Goal: Task Accomplishment & Management: Use online tool/utility

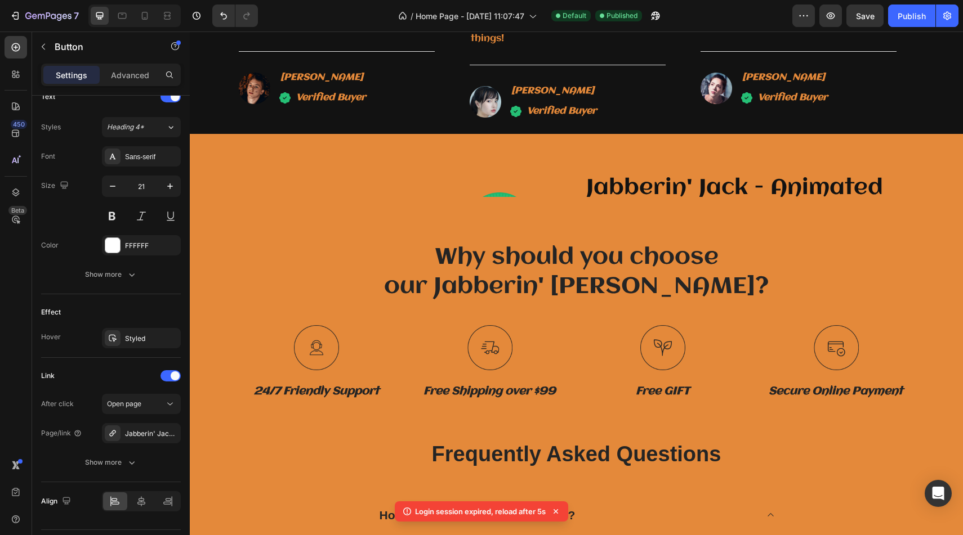
scroll to position [2427, 0]
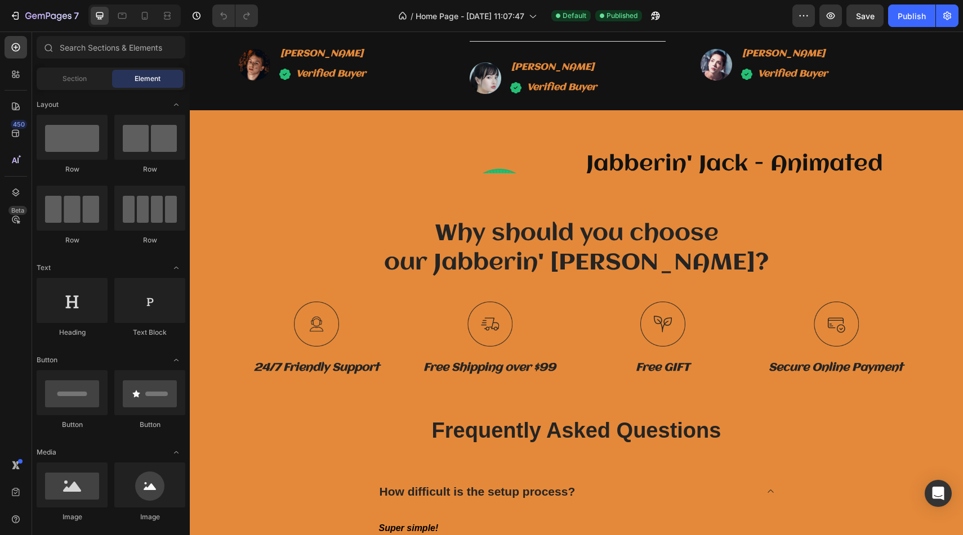
scroll to position [2439, 0]
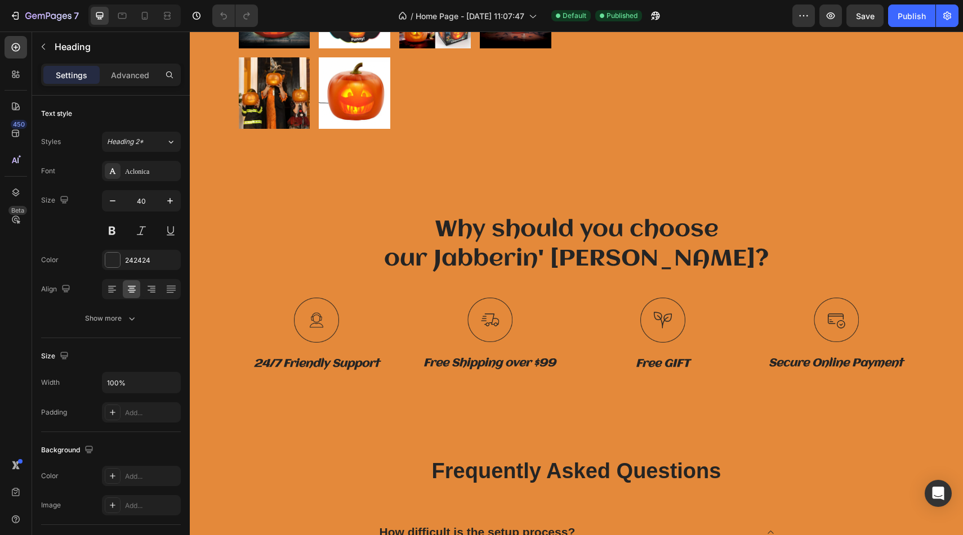
scroll to position [2834, 0]
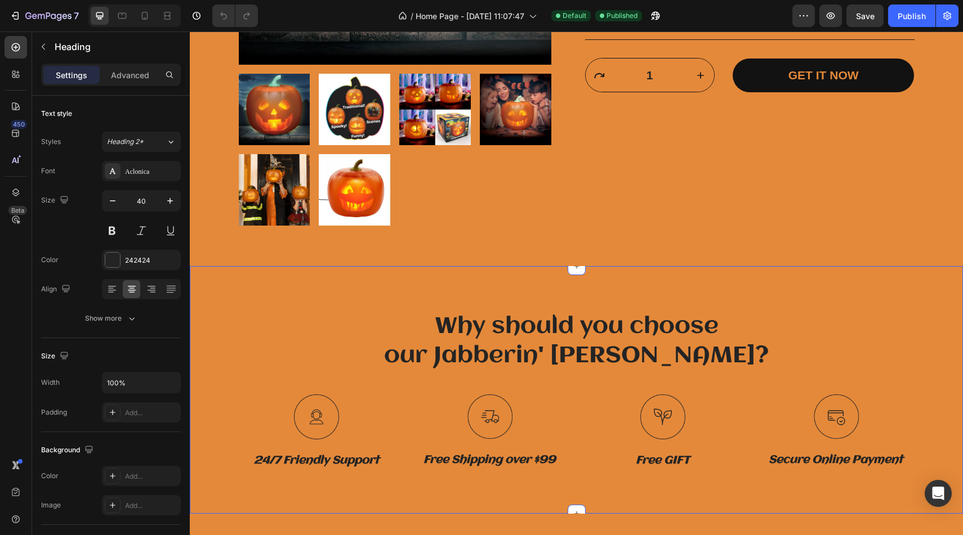
click at [377, 279] on div "Why should you choose our Jabberin' Jack? Heading Row Image 24/7 Friendly Suppo…" at bounding box center [576, 390] width 773 height 248
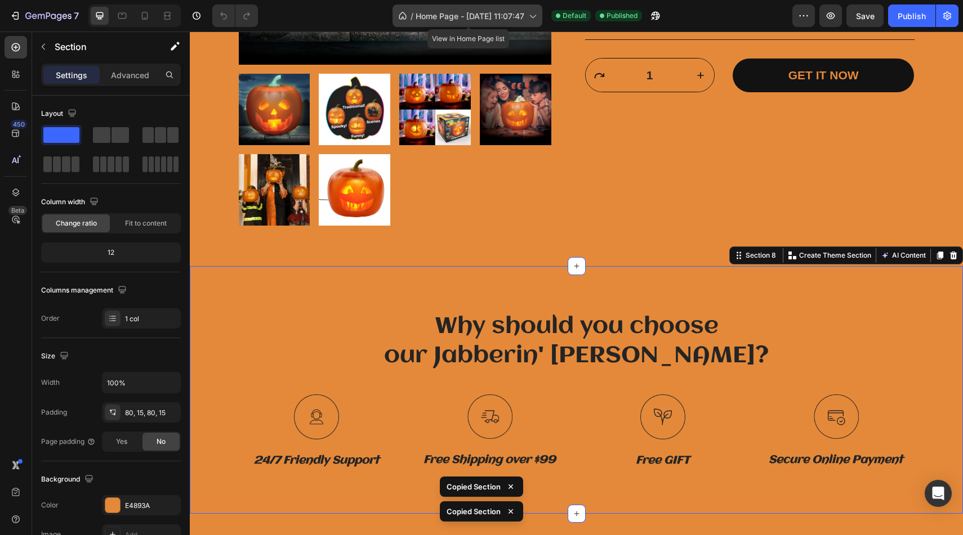
click at [495, 17] on span "Home Page - [DATE] 11:07:47" at bounding box center [470, 16] width 109 height 12
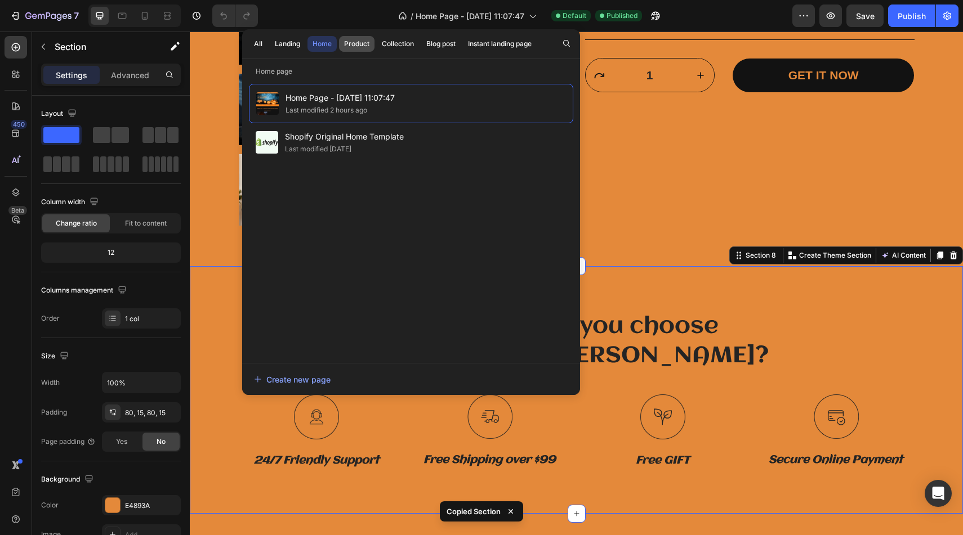
click at [367, 38] on button "Product" at bounding box center [356, 44] width 35 height 16
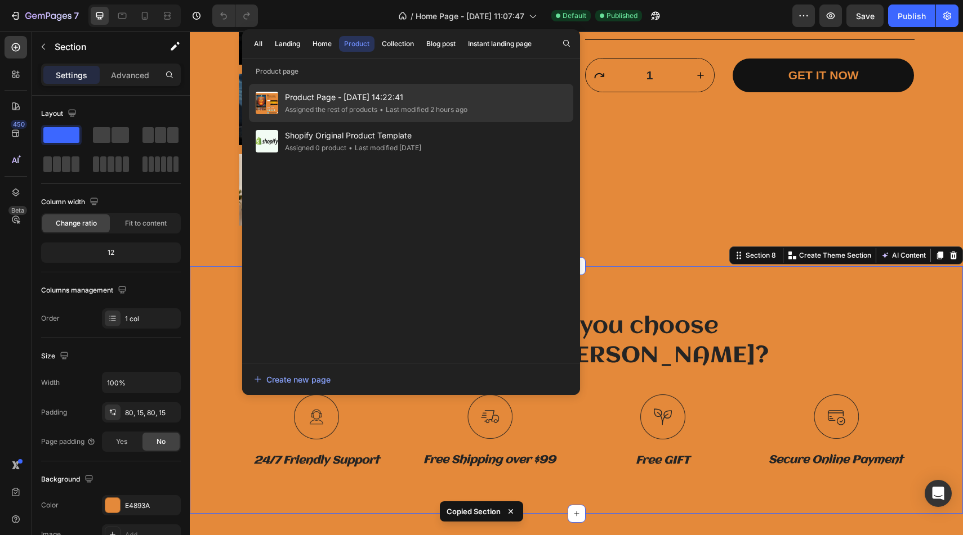
click at [389, 103] on span "Product Page - Sep 1, 14:22:41" at bounding box center [376, 98] width 182 height 14
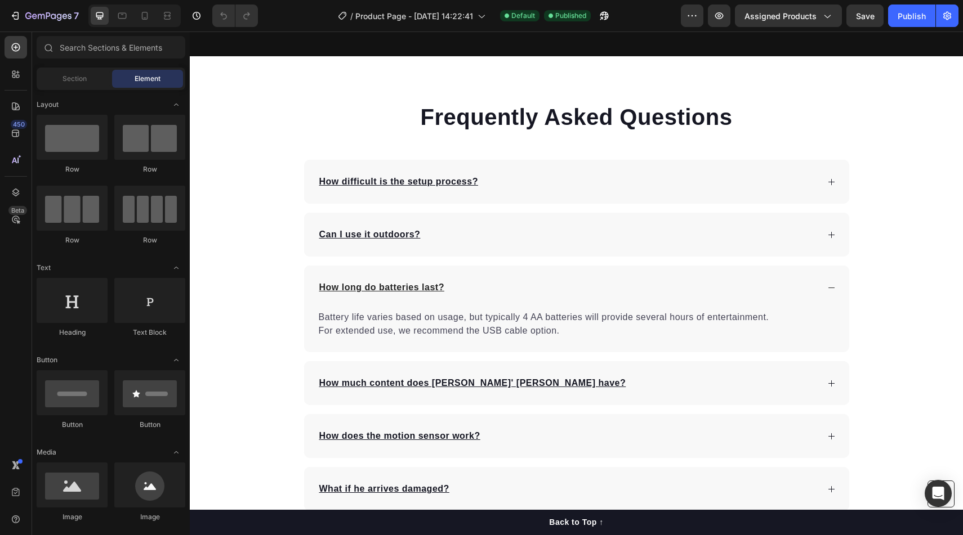
scroll to position [2171, 0]
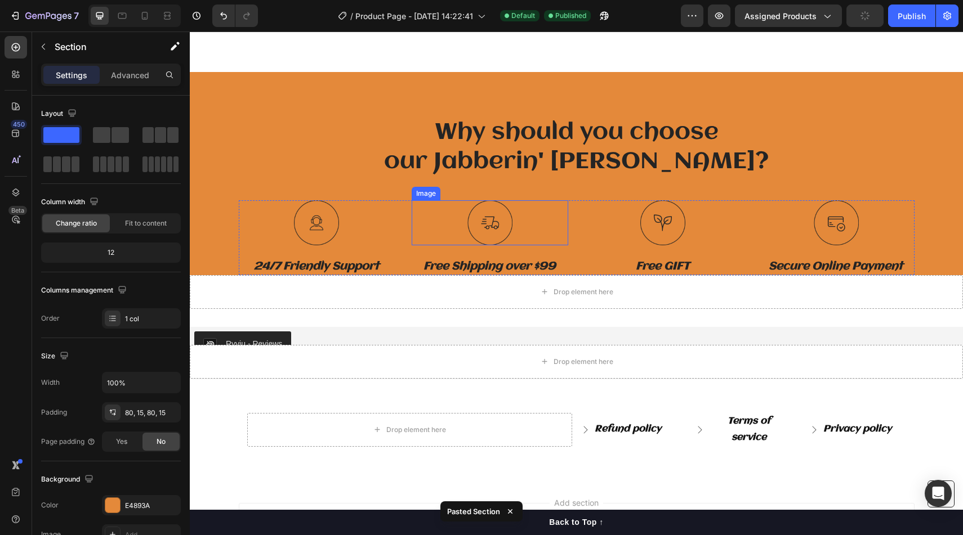
scroll to position [2913, 0]
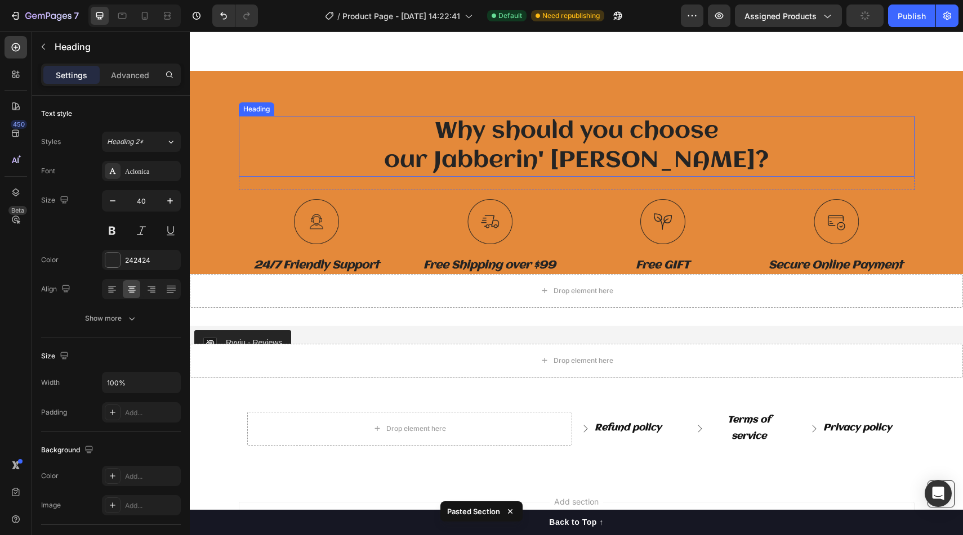
click at [390, 139] on h2 "Why should you choose our Jabberin' Jack?" at bounding box center [577, 146] width 676 height 61
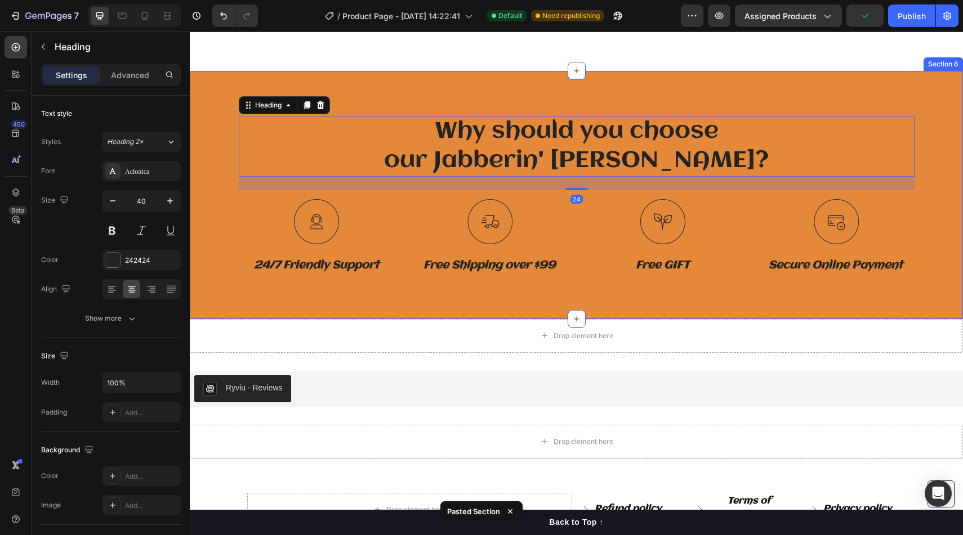
click at [389, 92] on div "Why should you choose our Jabberin' Jack? Heading 24 Row Image 24/7 Friendly Su…" at bounding box center [576, 195] width 773 height 248
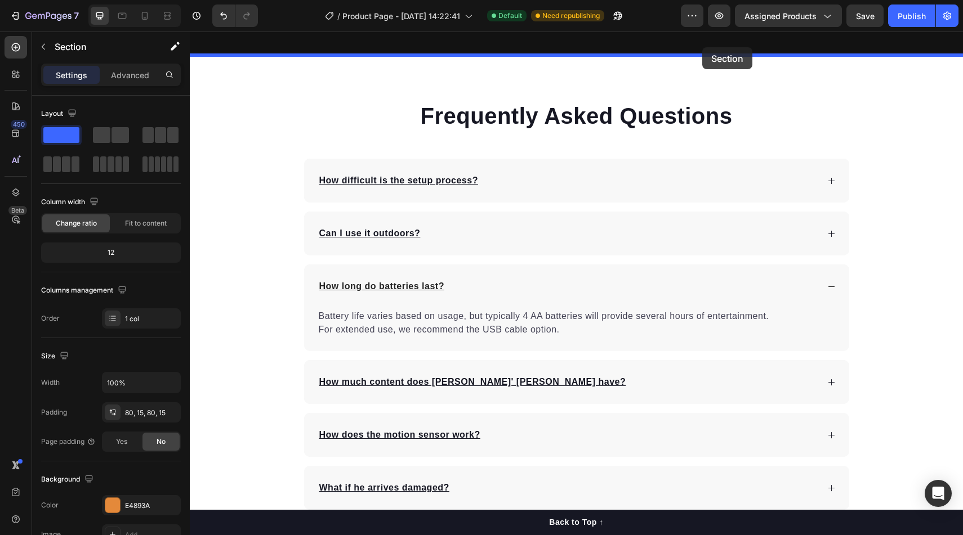
scroll to position [2422, 0]
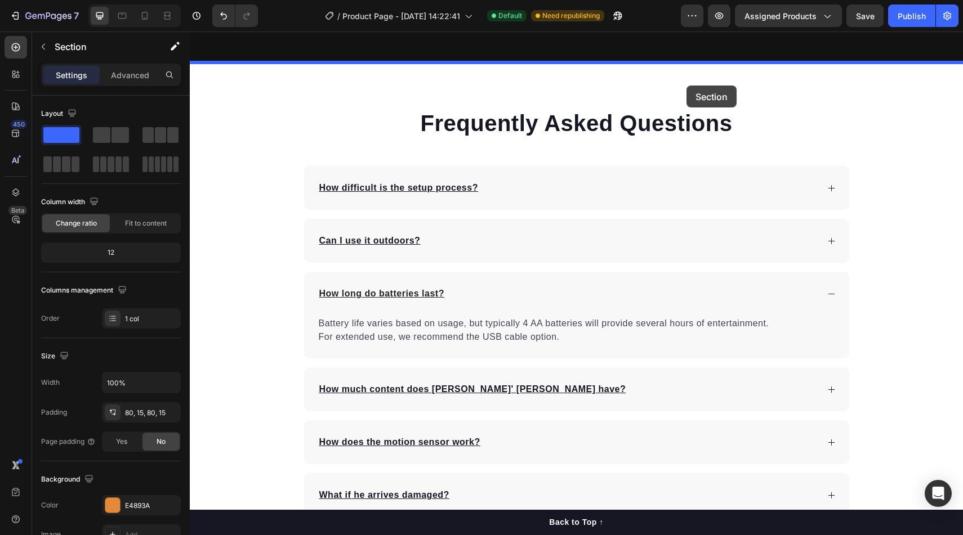
drag, startPoint x: 738, startPoint y: 252, endPoint x: 686, endPoint y: 82, distance: 178.1
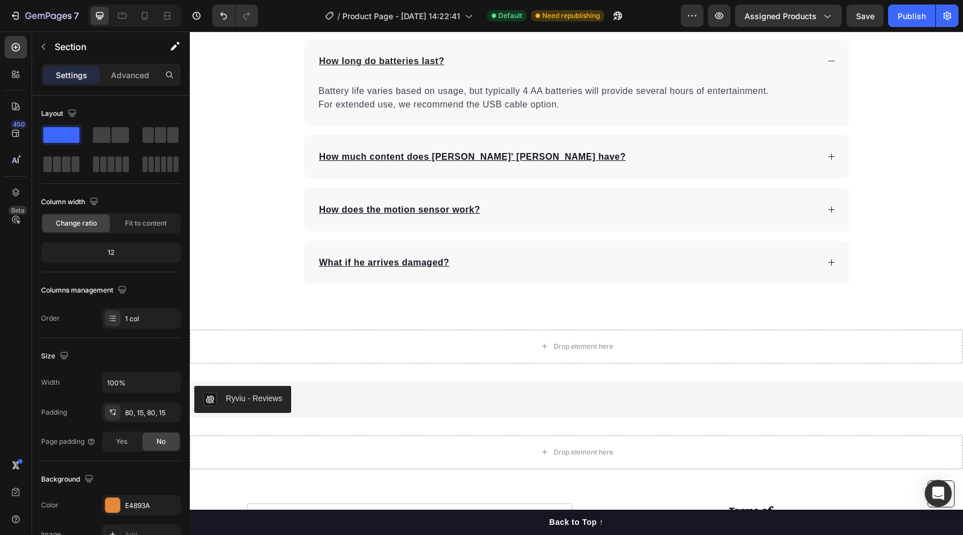
scroll to position [2901, 0]
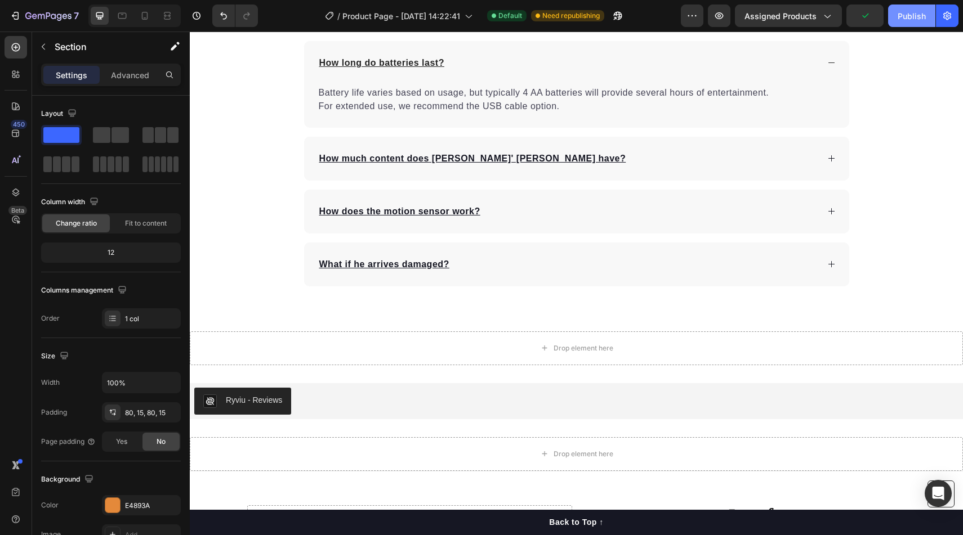
click at [907, 7] on button "Publish" at bounding box center [911, 16] width 47 height 23
click at [147, 15] on icon at bounding box center [145, 16] width 6 height 8
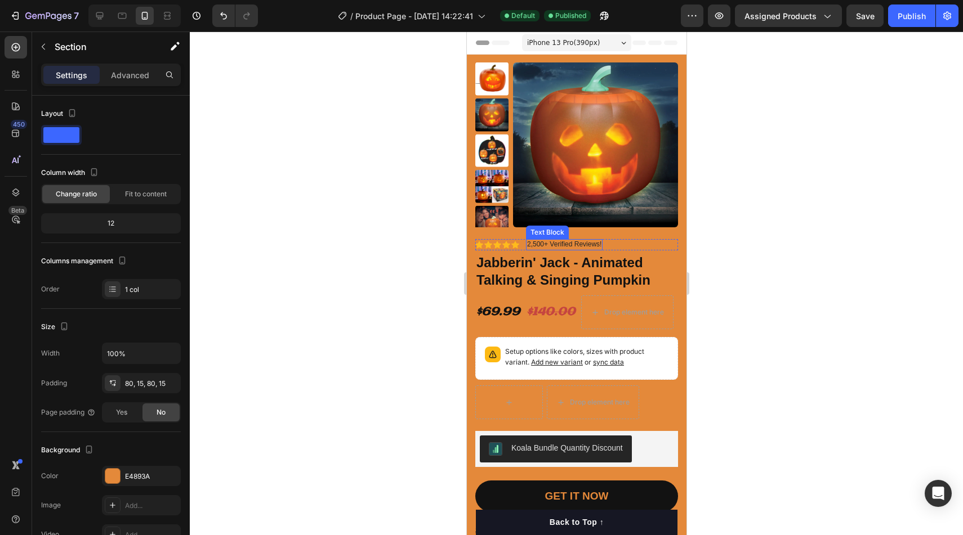
click at [585, 249] on div "2,500+ Verified Reviews!" at bounding box center [563, 244] width 77 height 11
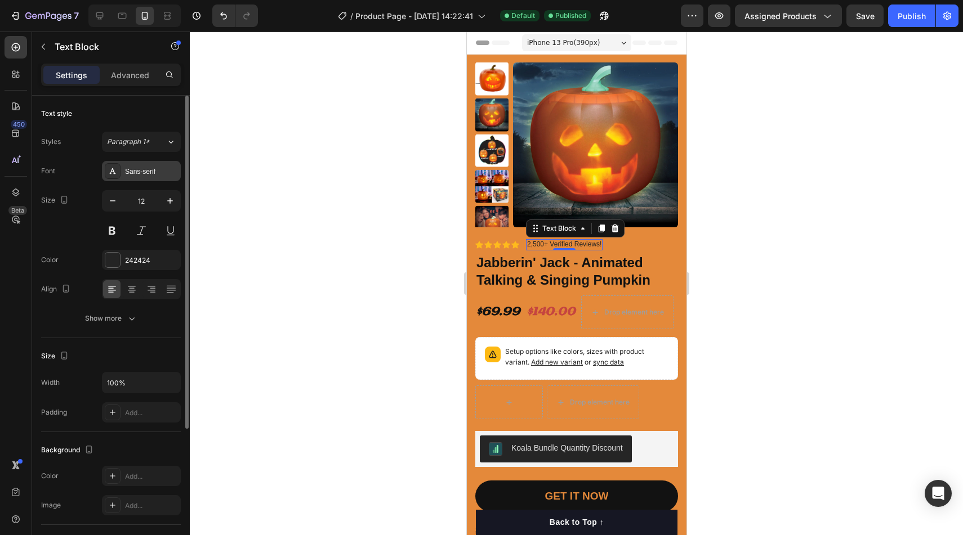
click at [141, 169] on div "Sans-serif" at bounding box center [151, 172] width 53 height 10
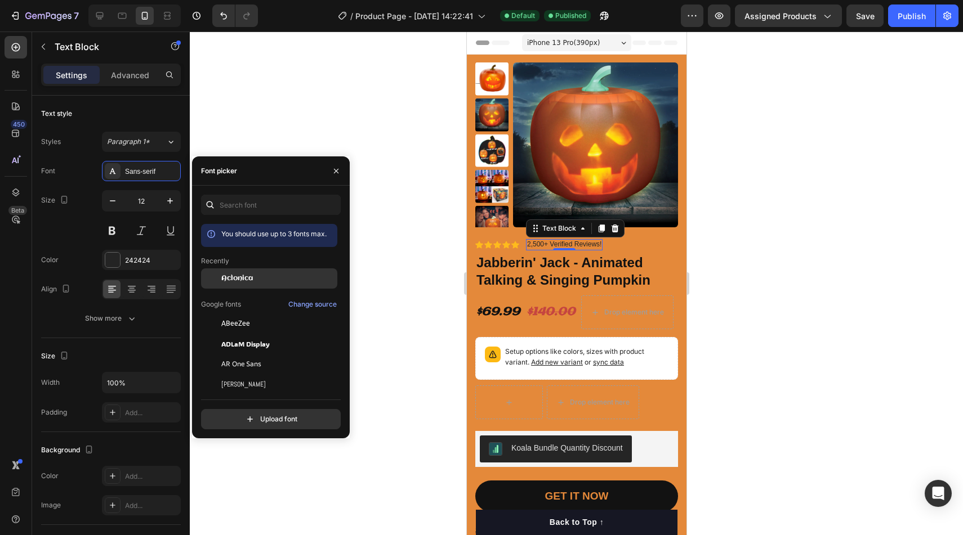
click at [247, 274] on span "Aclonica" at bounding box center [237, 279] width 32 height 10
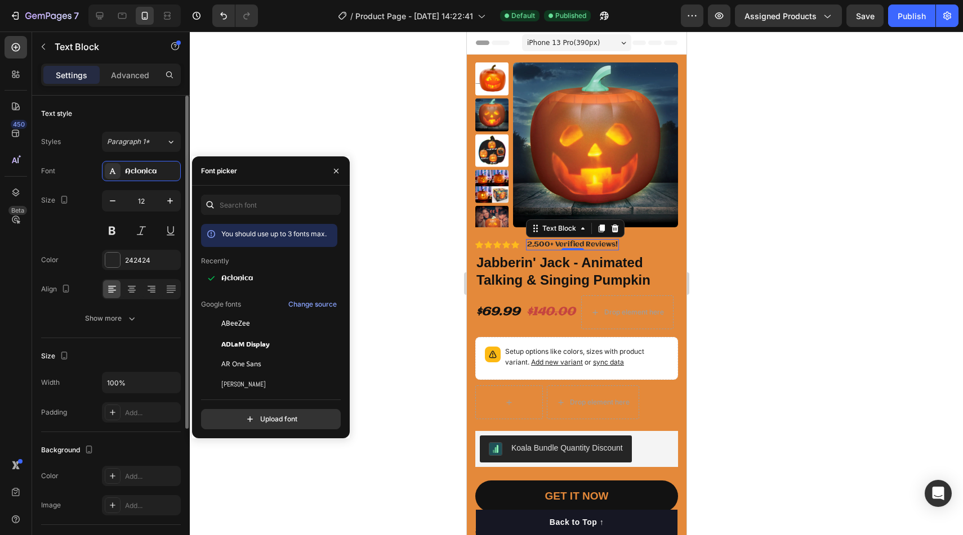
click at [126, 233] on div at bounding box center [141, 231] width 79 height 20
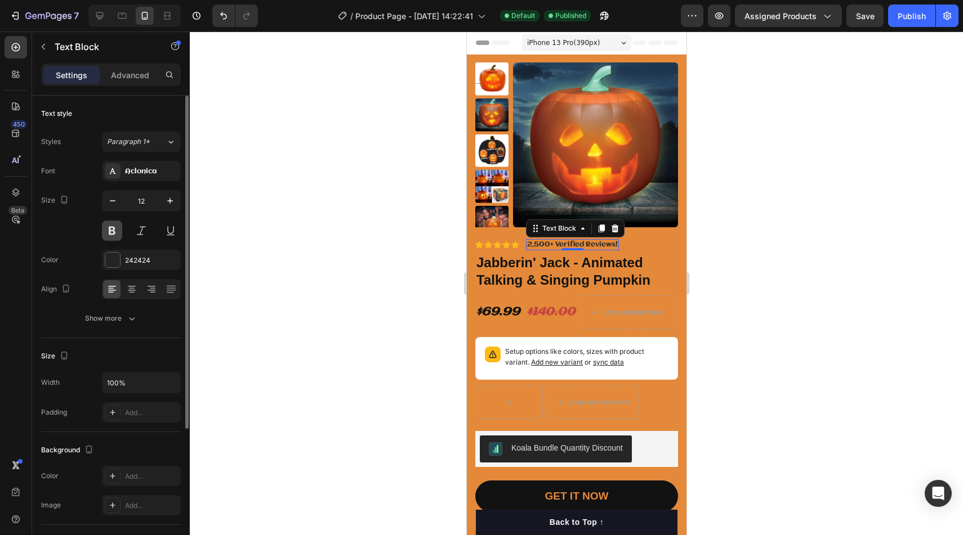
click at [117, 233] on button at bounding box center [112, 231] width 20 height 20
click at [137, 233] on button at bounding box center [141, 231] width 20 height 20
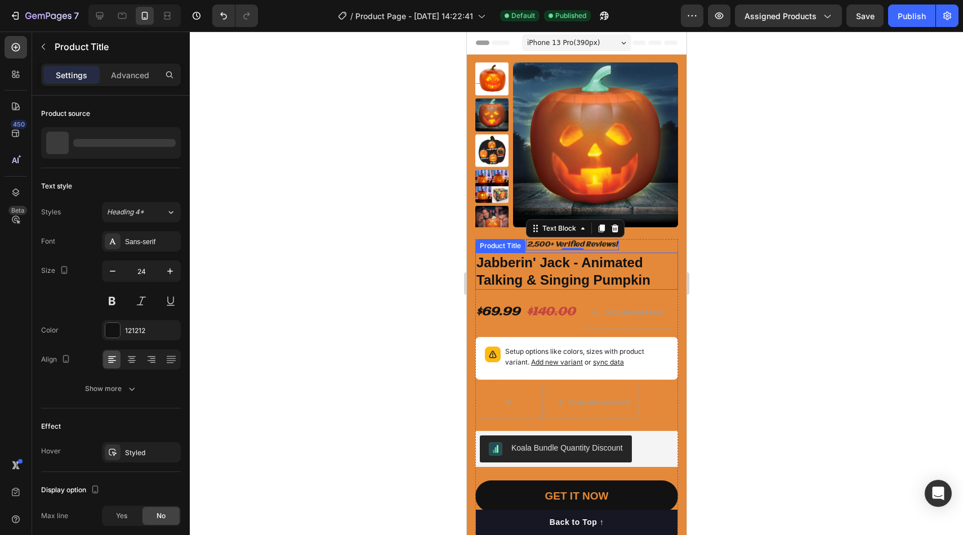
click at [555, 280] on h1 "Jabberin' Jack - Animated Talking & Singing Pumpkin" at bounding box center [576, 271] width 203 height 37
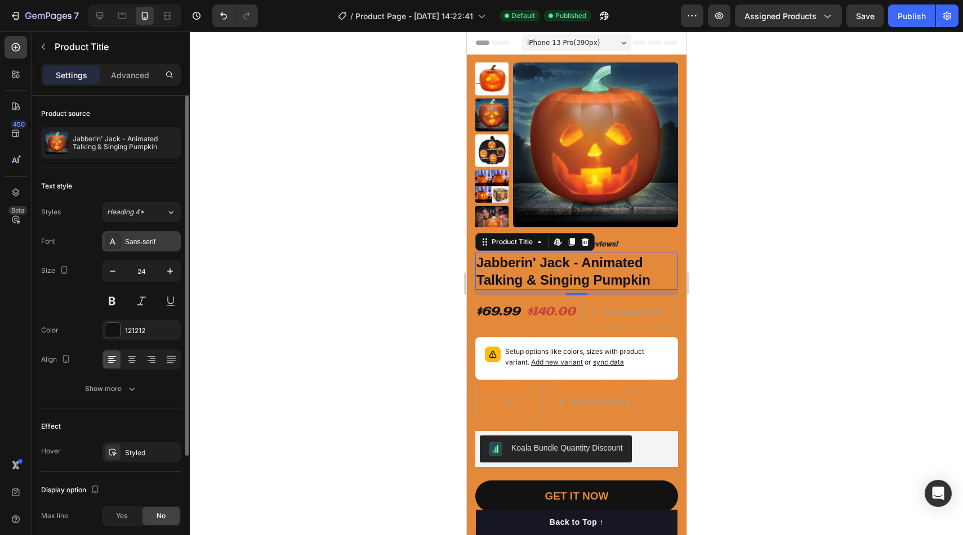
click at [130, 243] on div "Sans-serif" at bounding box center [151, 242] width 53 height 10
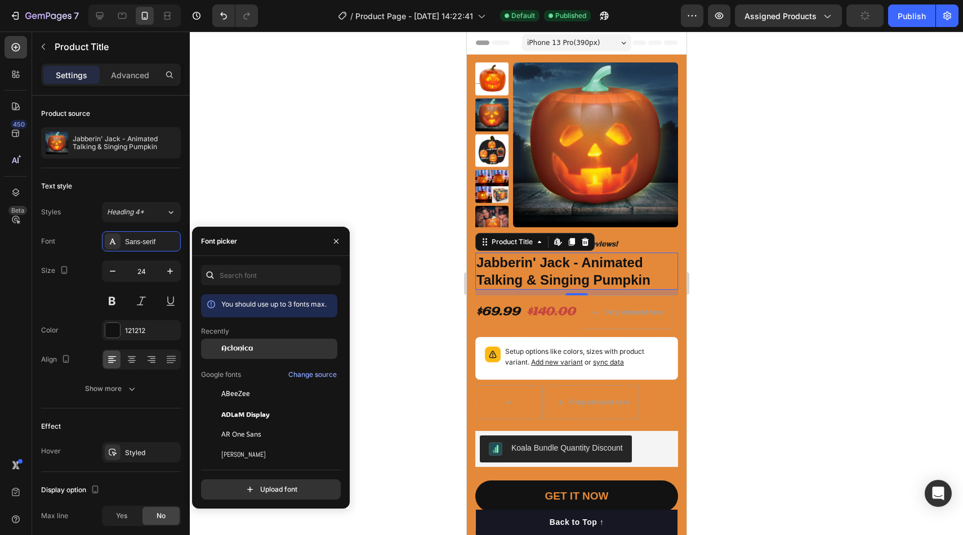
click at [227, 359] on div "Aclonica" at bounding box center [269, 349] width 136 height 20
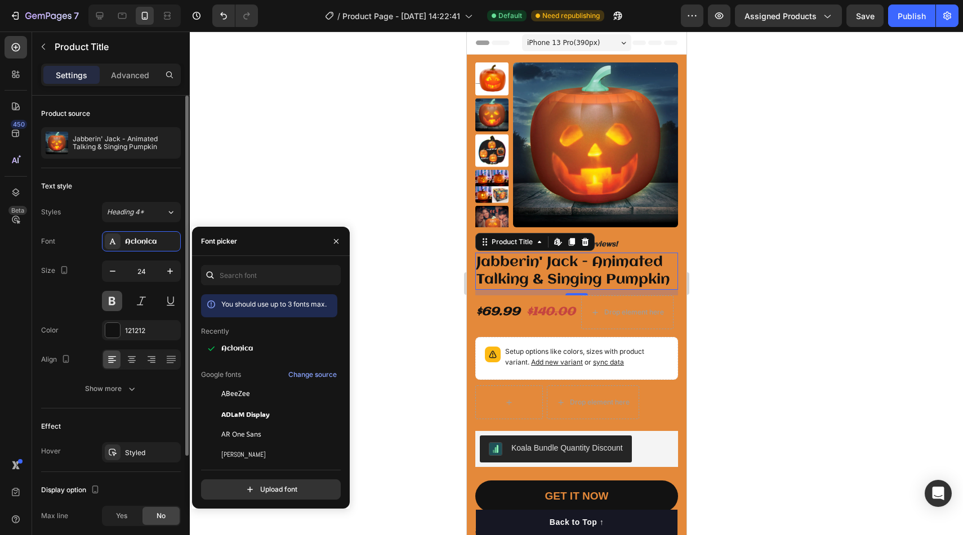
click at [111, 304] on button at bounding box center [112, 301] width 20 height 20
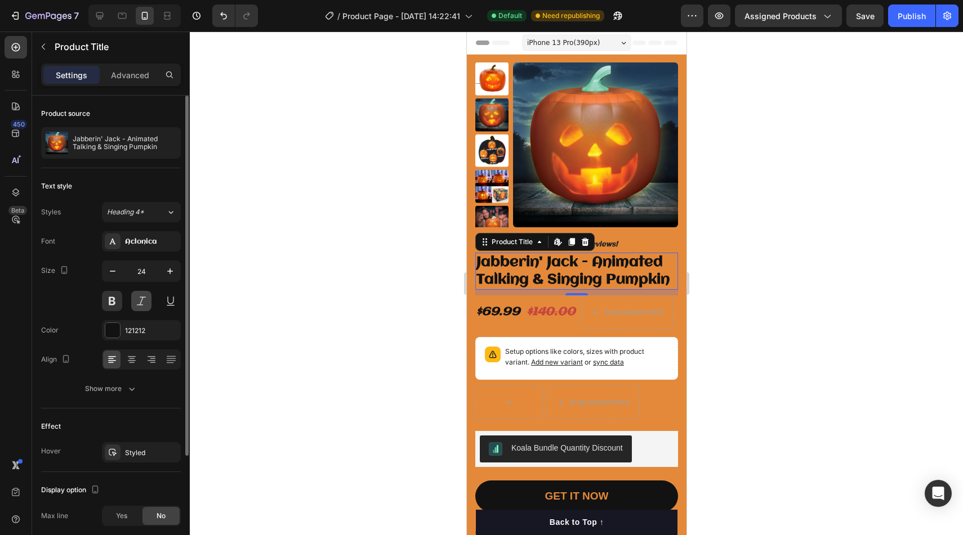
click at [135, 303] on button at bounding box center [141, 301] width 20 height 20
click at [616, 240] on div "2,500+ Verified Reviews!" at bounding box center [571, 244] width 93 height 11
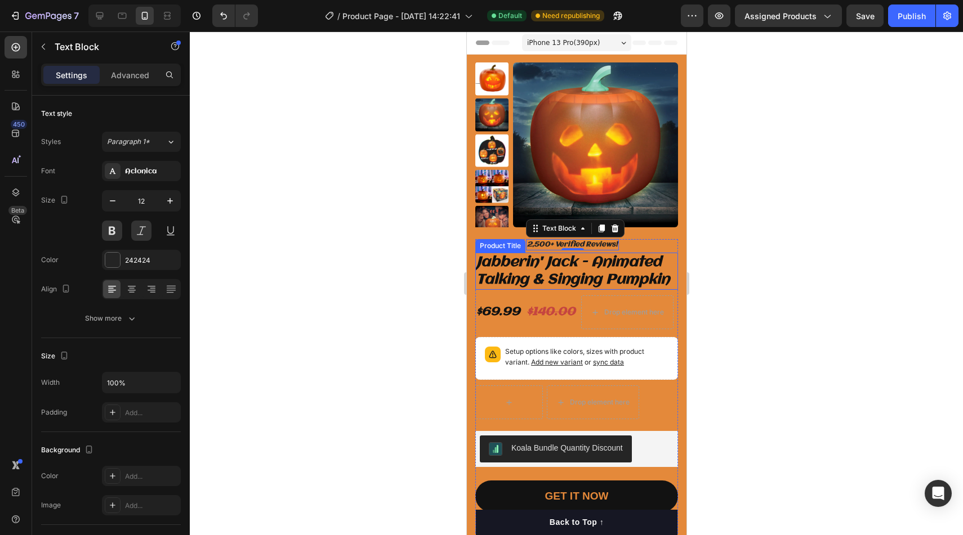
click at [646, 256] on h1 "Jabberin' Jack - Animated Talking & Singing Pumpkin" at bounding box center [576, 271] width 203 height 37
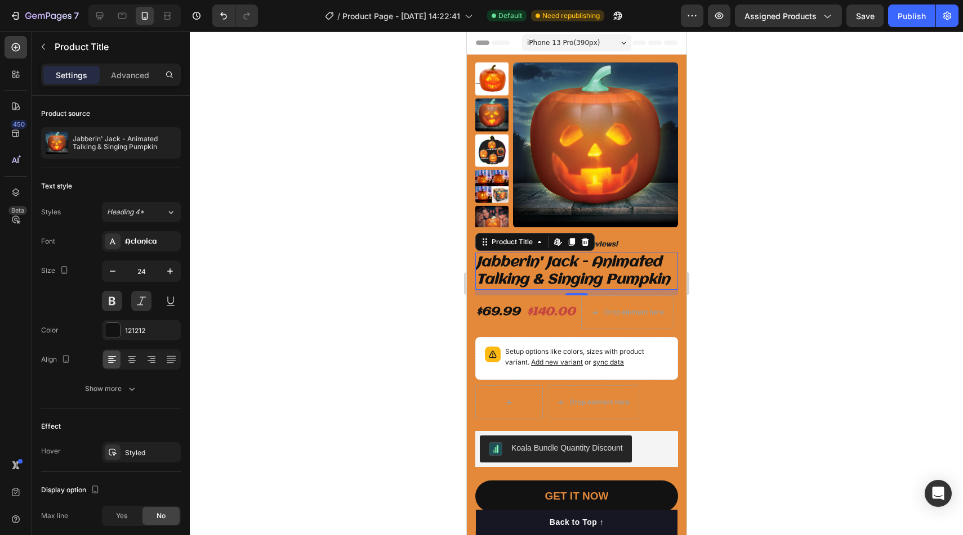
click at [615, 275] on h1 "Jabberin' Jack - Animated Talking & Singing Pumpkin" at bounding box center [576, 271] width 203 height 37
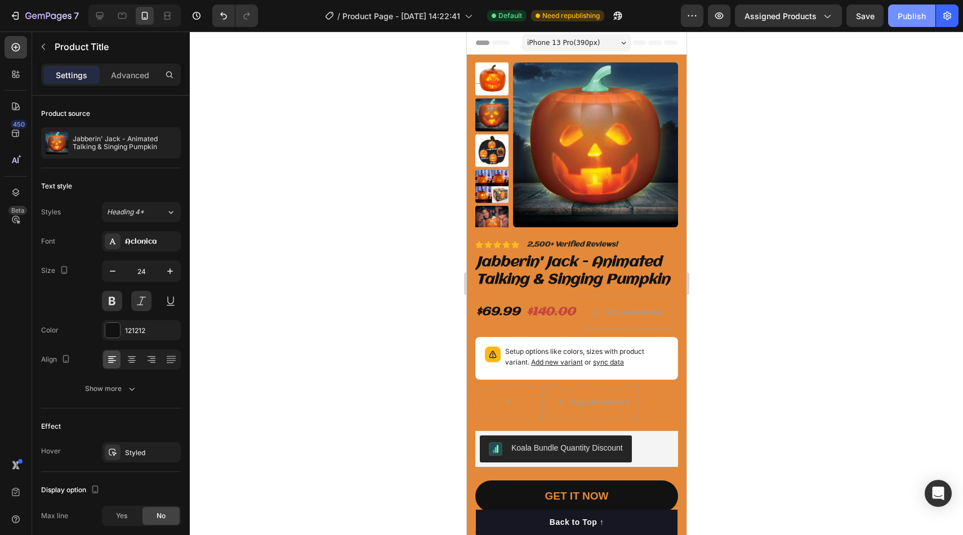
click at [913, 9] on button "Publish" at bounding box center [911, 16] width 47 height 23
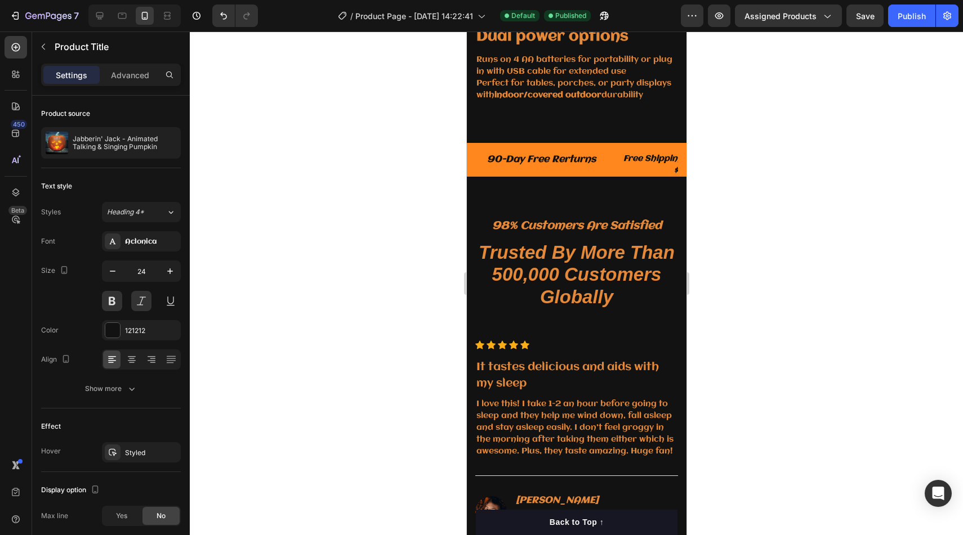
scroll to position [2097, 0]
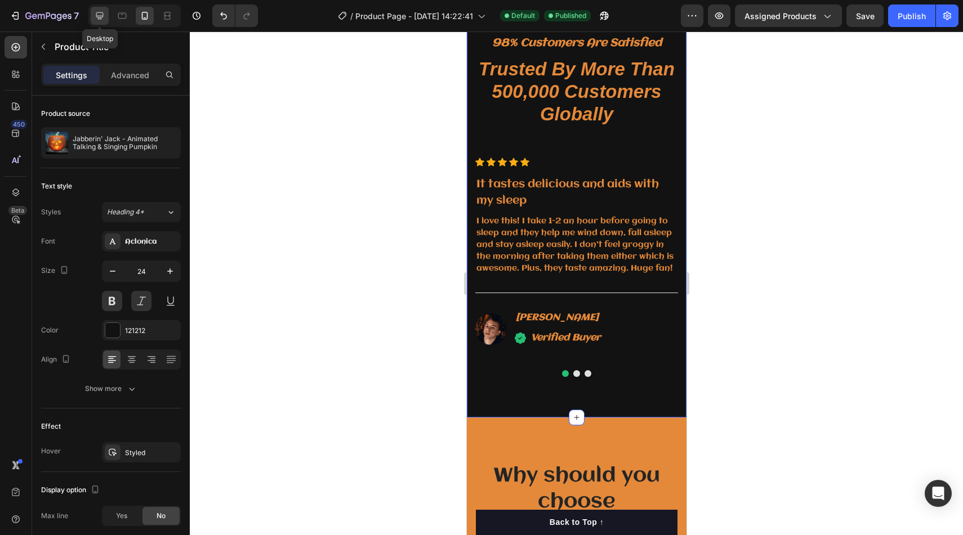
click at [99, 17] on icon at bounding box center [99, 15] width 7 height 7
type input "33"
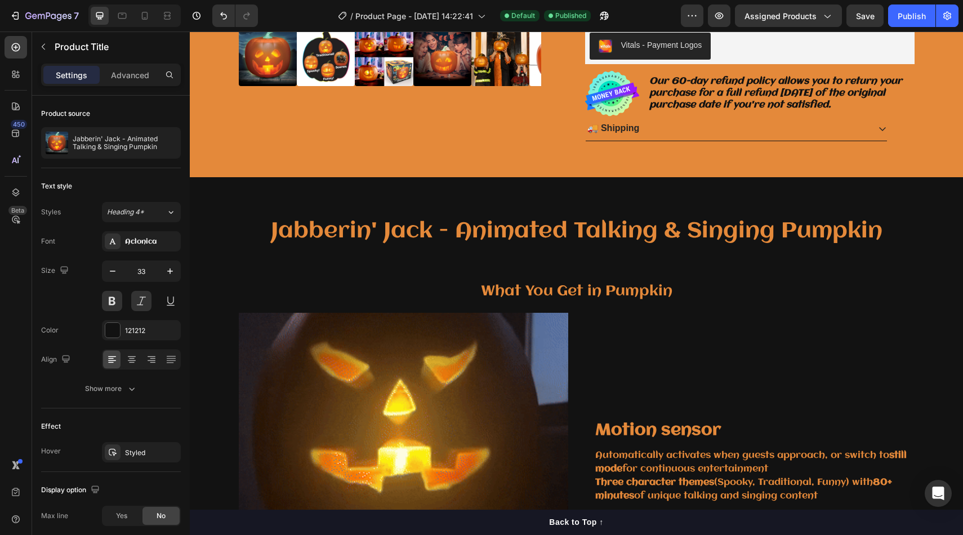
scroll to position [254, 0]
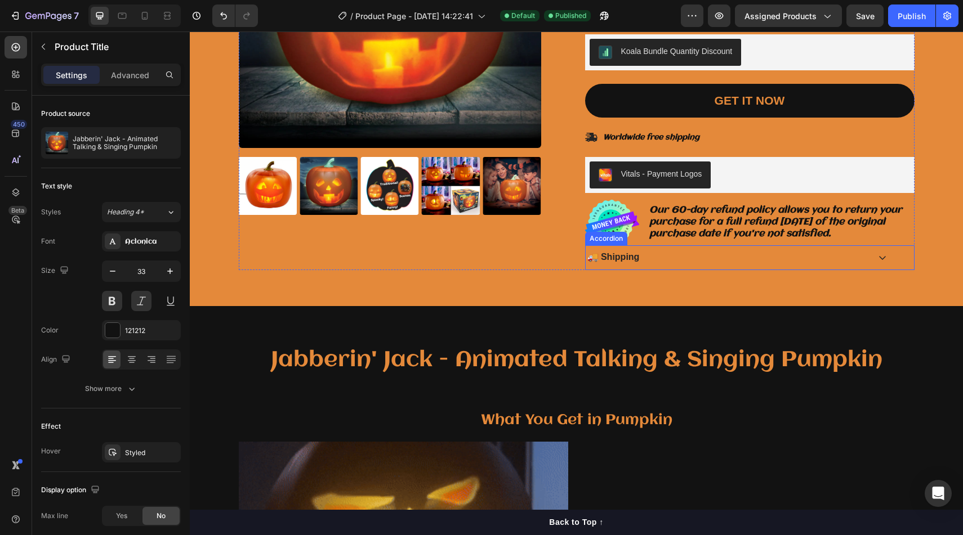
click at [690, 260] on div "🚚 Shipping" at bounding box center [727, 257] width 283 height 15
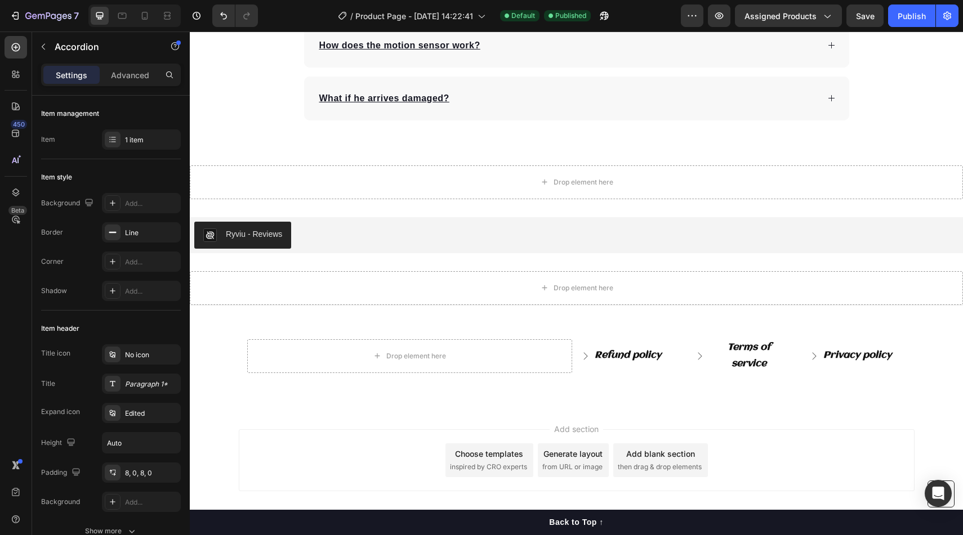
scroll to position [3144, 0]
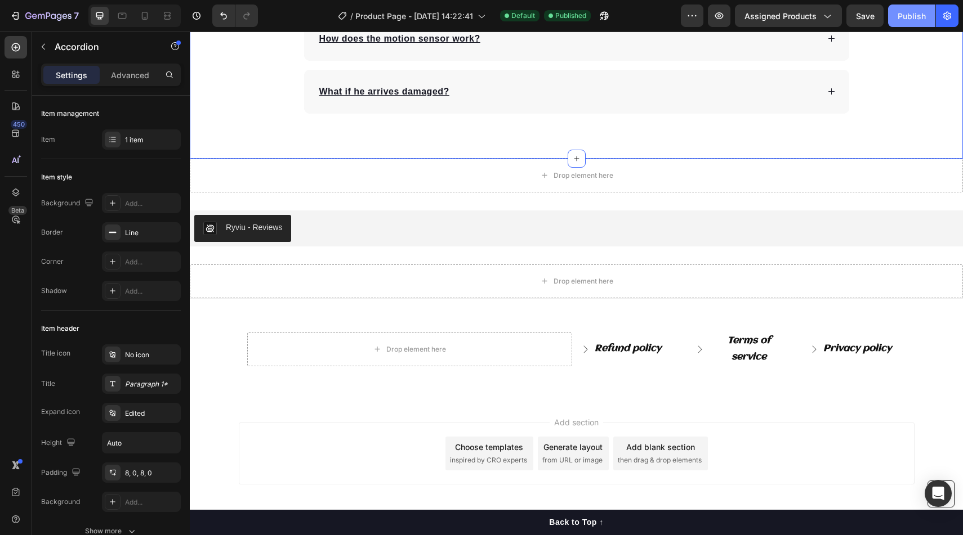
click at [909, 14] on div "Publish" at bounding box center [912, 16] width 28 height 12
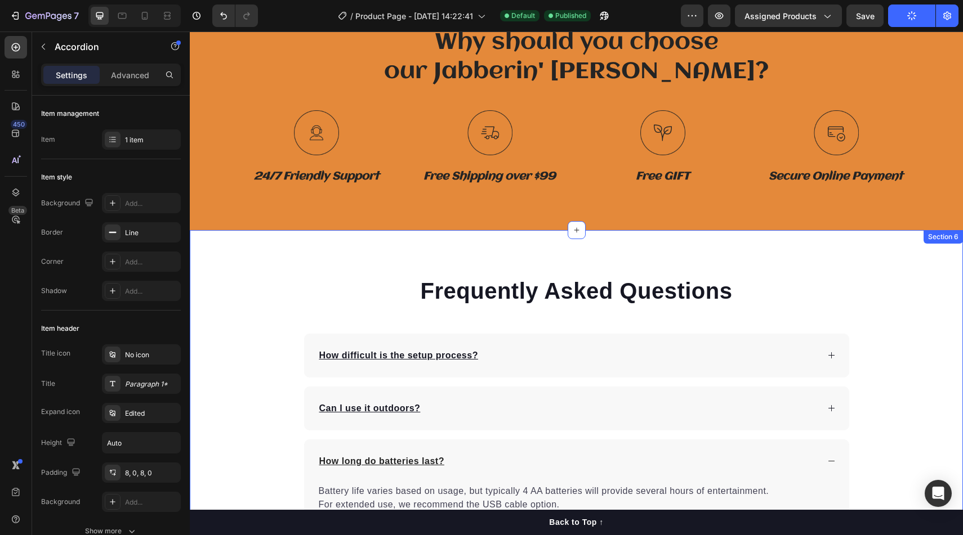
scroll to position [2421, 0]
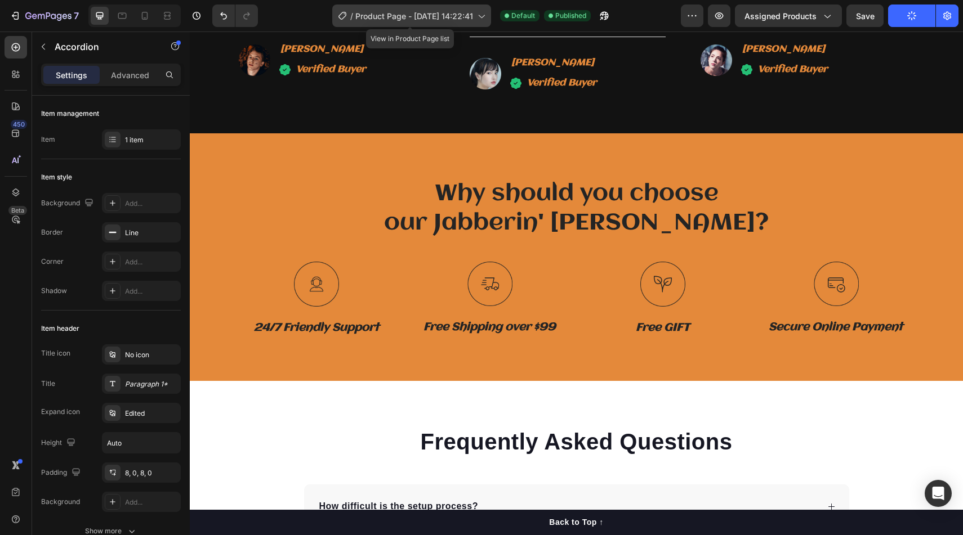
click at [483, 20] on icon at bounding box center [480, 15] width 11 height 11
